Goal: Task Accomplishment & Management: Manage account settings

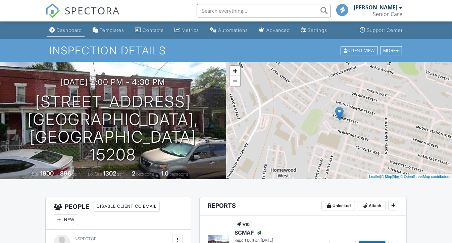
click at [64, 31] on div "Dashboard" at bounding box center [69, 30] width 26 height 6
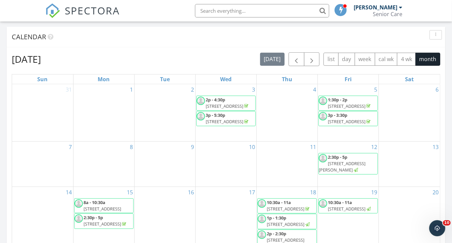
scroll to position [302, 0]
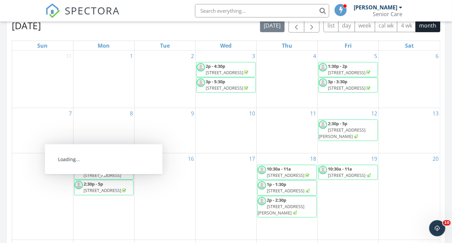
click at [112, 178] on span "[STREET_ADDRESS]" at bounding box center [103, 175] width 38 height 6
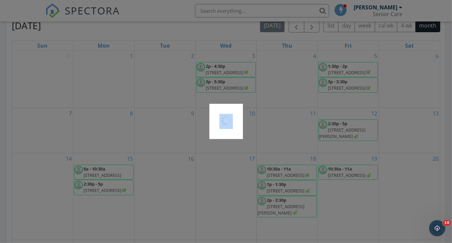
click at [112, 187] on div at bounding box center [226, 121] width 452 height 243
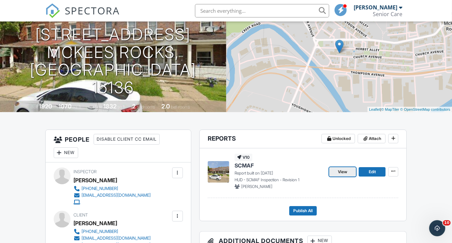
click at [349, 174] on link "View" at bounding box center [343, 171] width 27 height 9
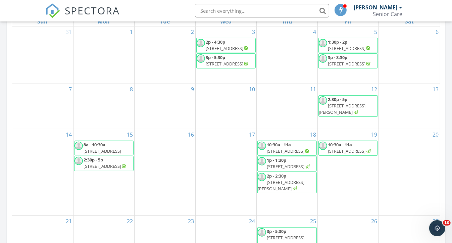
scroll to position [235, 0]
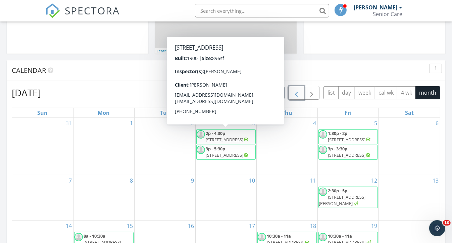
click at [295, 96] on span "button" at bounding box center [297, 93] width 8 height 8
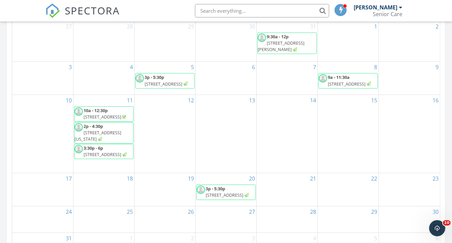
scroll to position [336, 0]
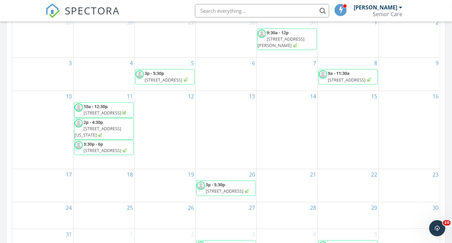
click at [231, 188] on span "3883 Beechwood Blvd, Pittsburgh 15217" at bounding box center [225, 191] width 38 height 6
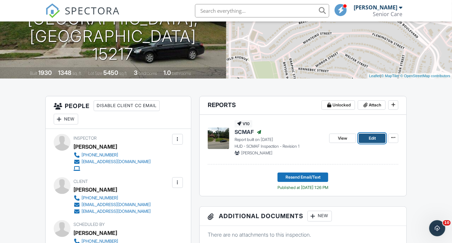
click at [377, 137] on link "Edit" at bounding box center [372, 138] width 27 height 9
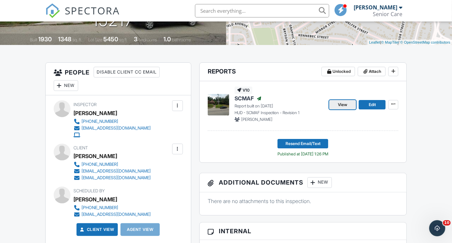
click at [343, 107] on span "View" at bounding box center [342, 104] width 9 height 7
